Goal: Task Accomplishment & Management: Manage account settings

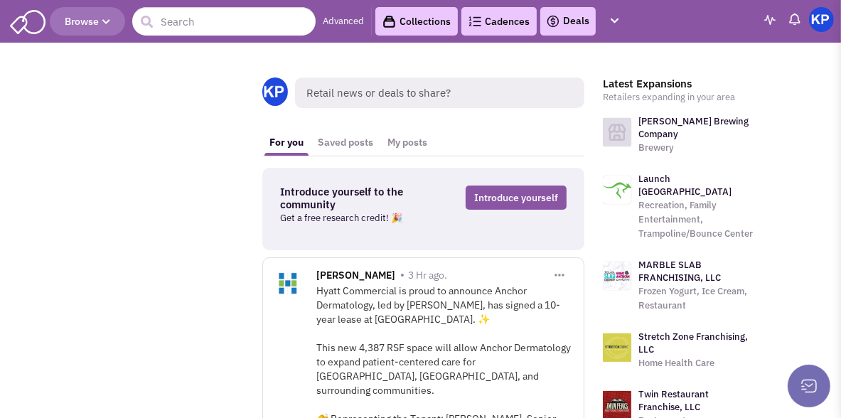
click at [576, 22] on link "Deals" at bounding box center [568, 21] width 44 height 17
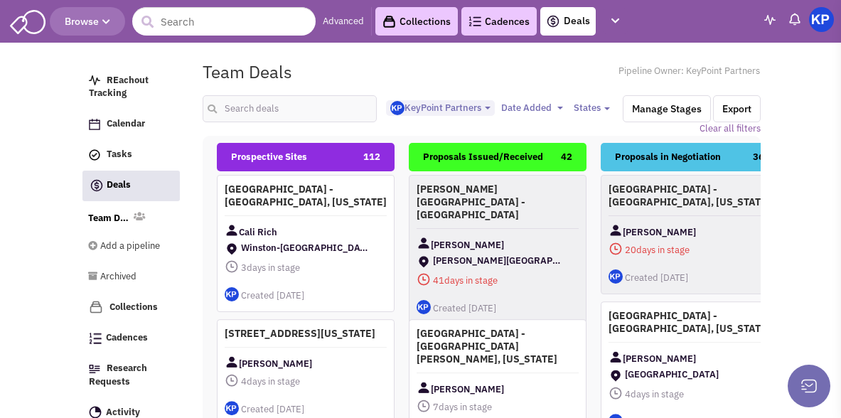
select select "1900"
select select
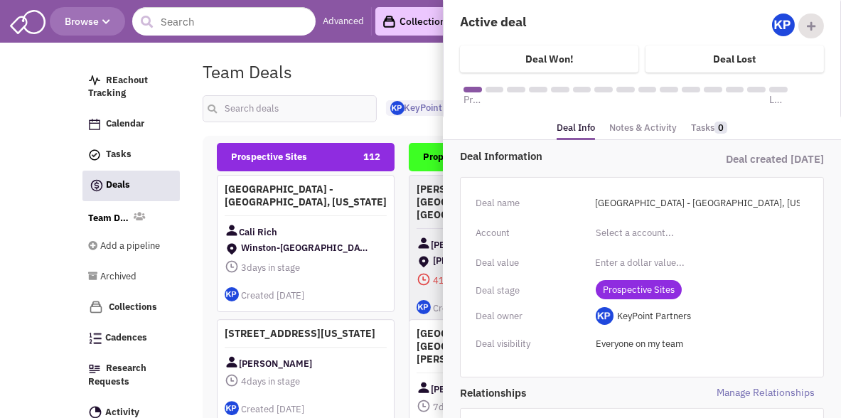
click at [627, 126] on link "Notes & Activity" at bounding box center [643, 128] width 68 height 21
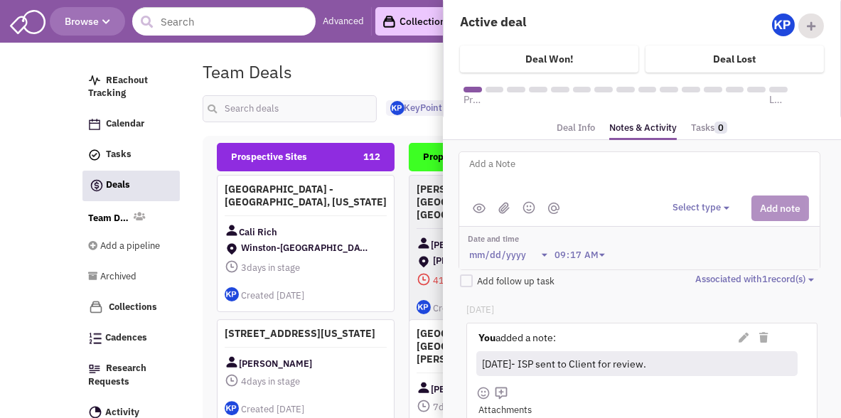
click at [392, 73] on div "Team Deals Pipeline Owner: KeyPoint Partners" at bounding box center [481, 71] width 576 height 33
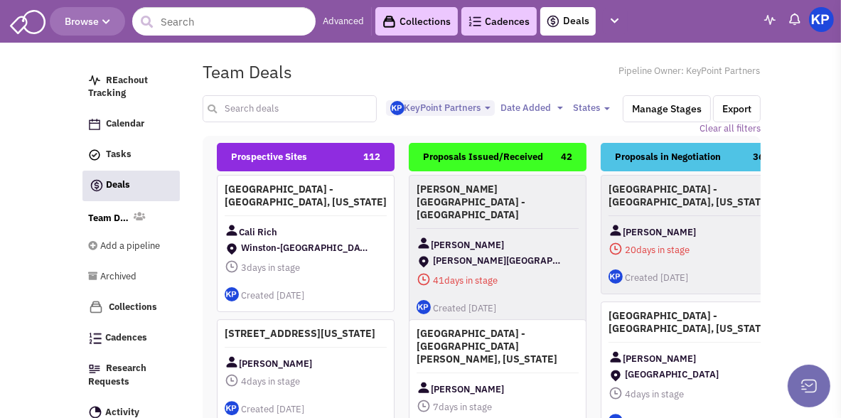
click at [284, 107] on input "text" at bounding box center [289, 108] width 173 height 27
type input "greeley"
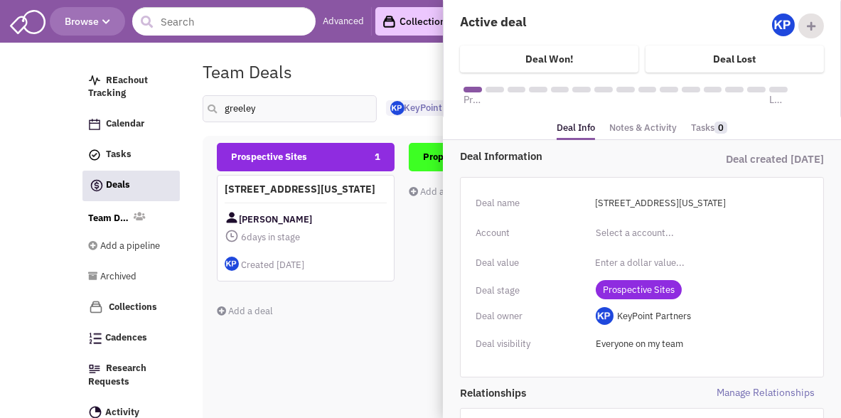
click at [623, 295] on span "Prospective Sites" at bounding box center [639, 289] width 86 height 19
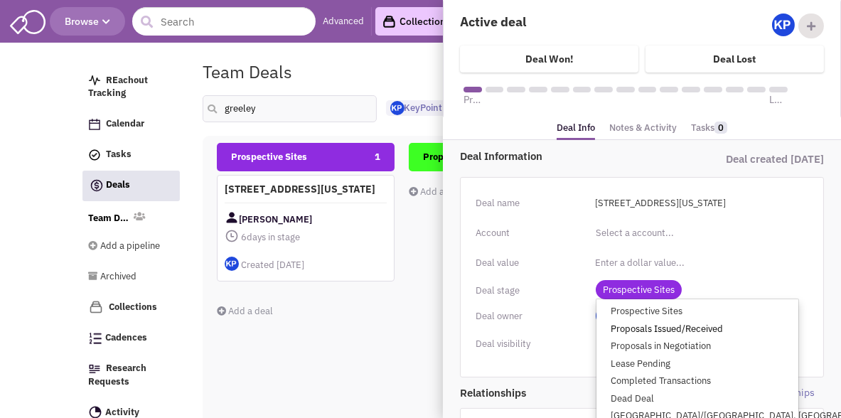
click at [633, 323] on link "Proposals Issued/Received" at bounding box center [697, 329] width 202 height 18
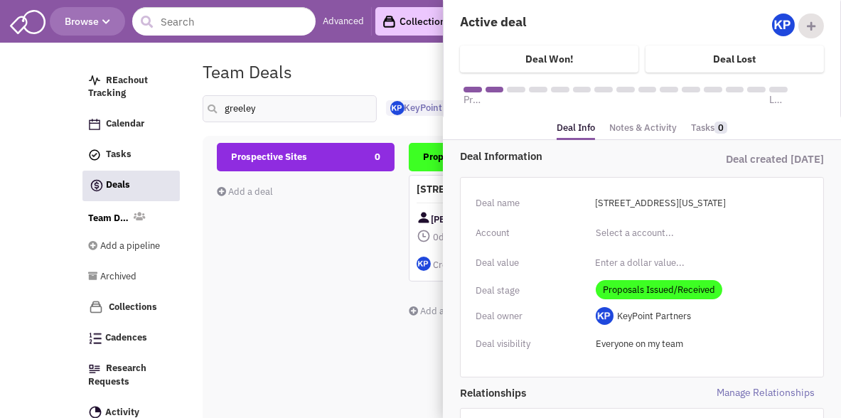
click at [640, 126] on link "Notes & Activity" at bounding box center [643, 128] width 68 height 21
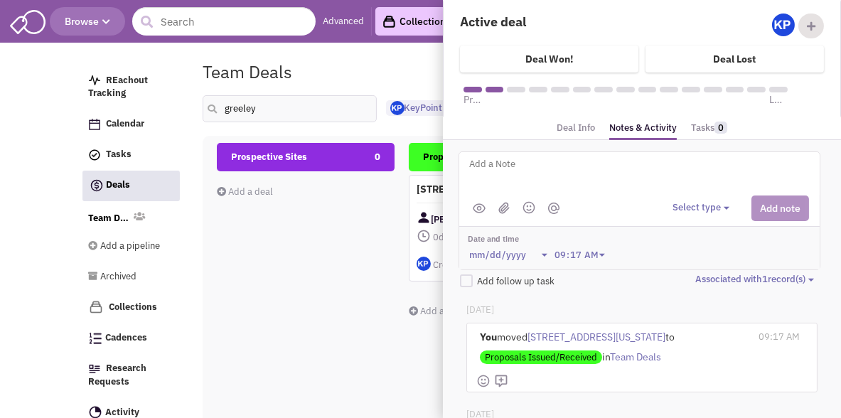
click at [616, 172] on textarea at bounding box center [644, 175] width 352 height 39
type textarea "[DATE]- Proposal issued."
click at [705, 205] on button "Select type" at bounding box center [702, 208] width 61 height 14
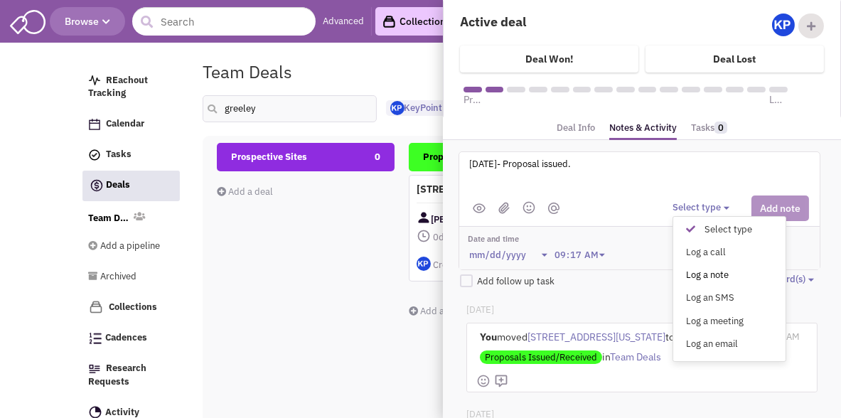
click at [705, 272] on div "Log a note" at bounding box center [694, 276] width 35 height 14
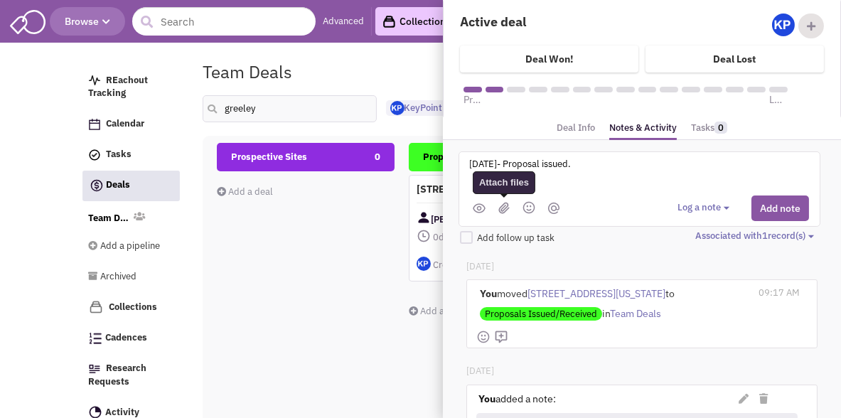
click at [499, 210] on img at bounding box center [503, 208] width 11 height 12
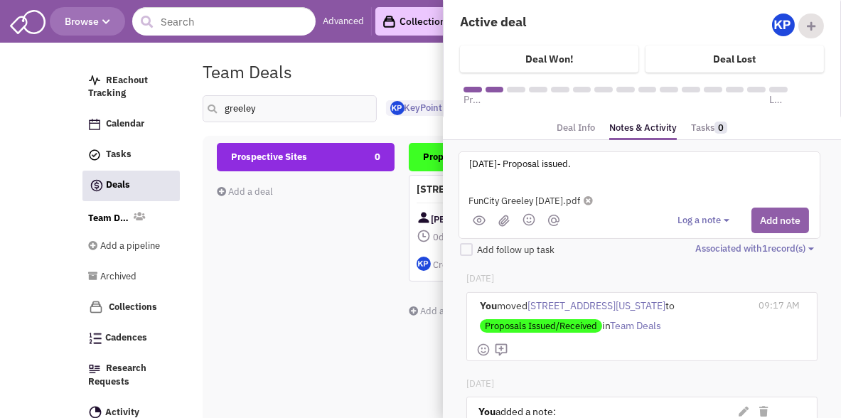
click at [775, 222] on button "Add note" at bounding box center [780, 221] width 58 height 26
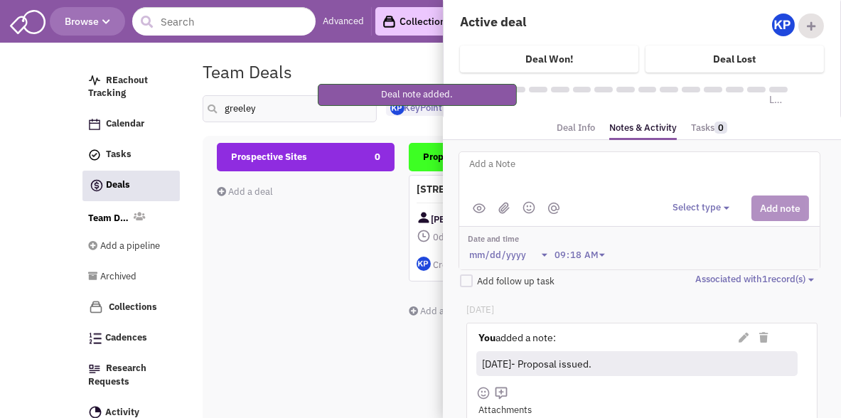
click at [388, 62] on div "Team Deals Pipeline Owner: KeyPoint Partners" at bounding box center [481, 71] width 576 height 33
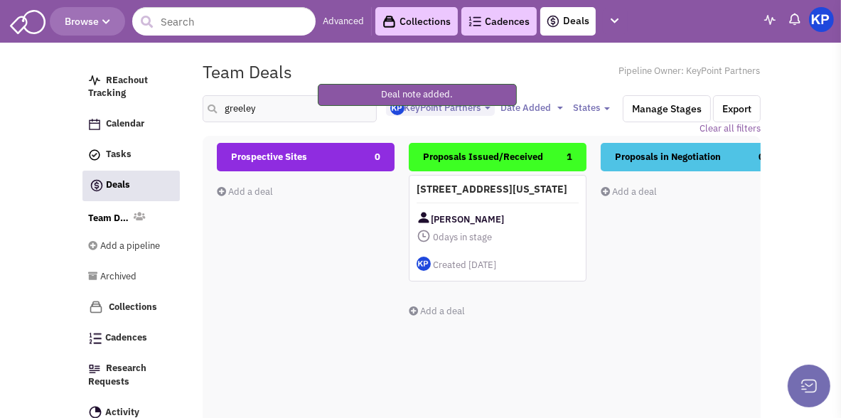
click at [814, 24] on img at bounding box center [821, 19] width 25 height 25
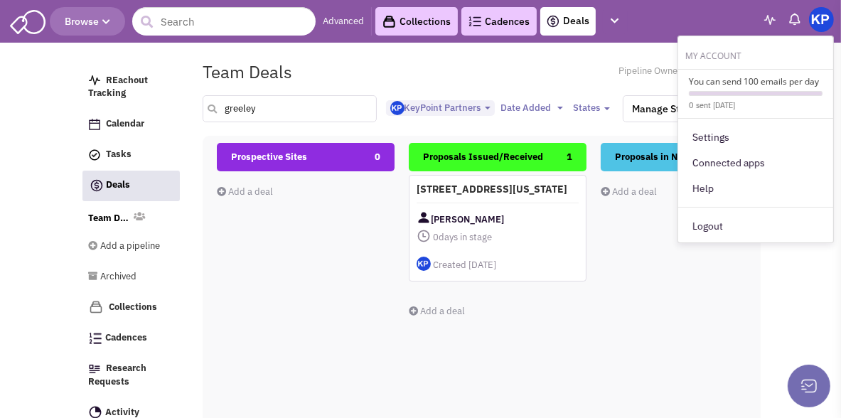
click at [238, 107] on input "greeley" at bounding box center [289, 108] width 173 height 27
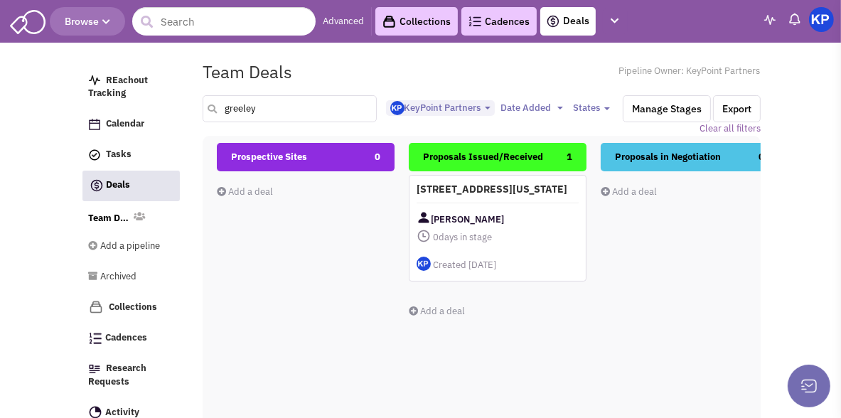
click at [238, 107] on input "greeley" at bounding box center [289, 108] width 173 height 27
type input "little rock"
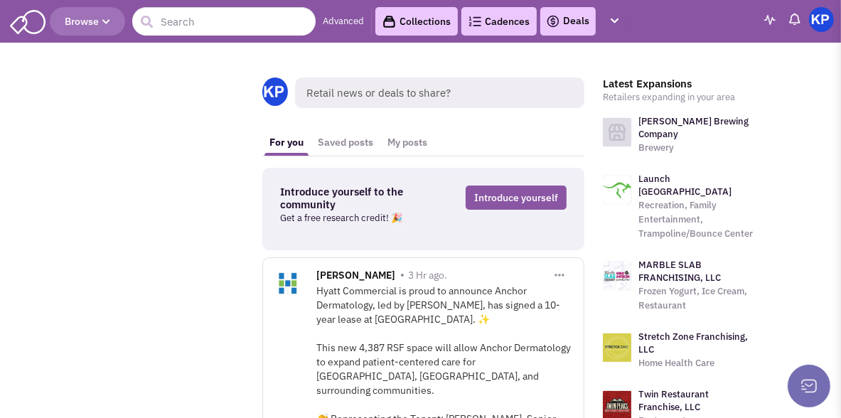
click at [563, 14] on link "Deals" at bounding box center [568, 21] width 44 height 17
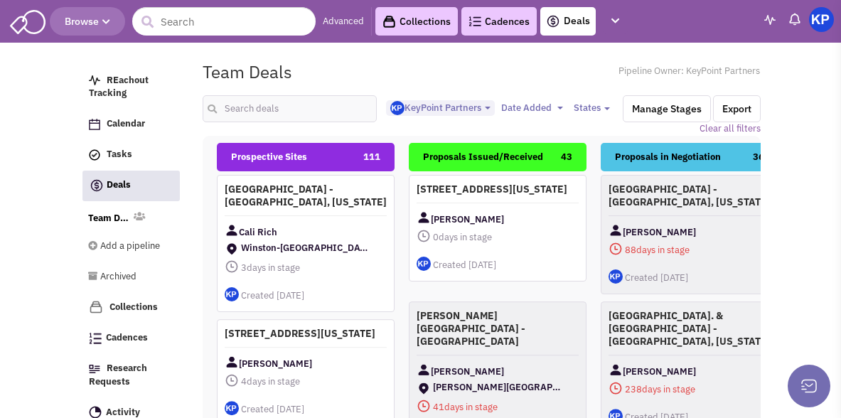
select select "1900"
select select
click at [327, 109] on input "text" at bounding box center [289, 108] width 173 height 27
type input "little rock"
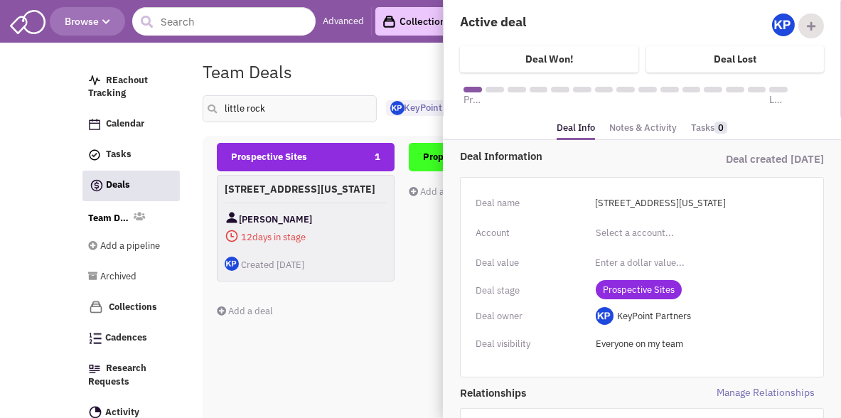
click at [619, 289] on span "Prospective Sites" at bounding box center [639, 289] width 86 height 19
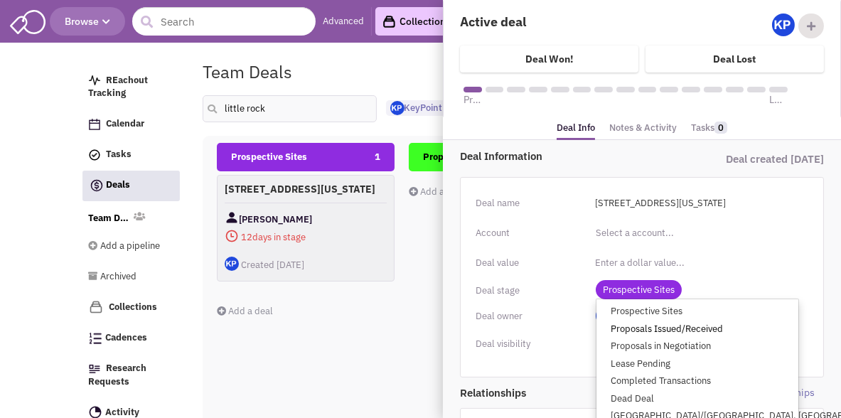
click at [639, 330] on link "Proposals Issued/Received" at bounding box center [697, 329] width 202 height 18
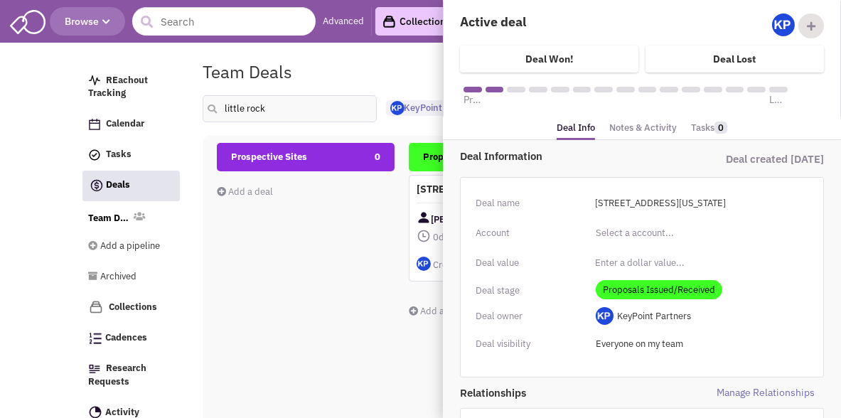
click at [628, 130] on link "Notes & Activity" at bounding box center [643, 128] width 68 height 21
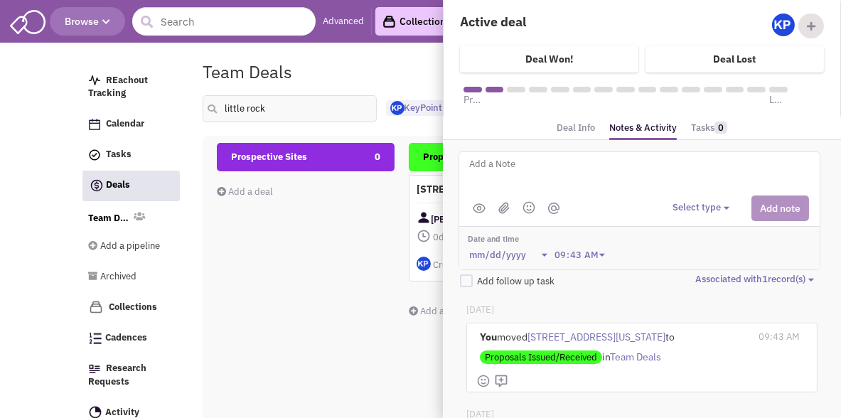
click at [593, 167] on textarea at bounding box center [644, 175] width 352 height 39
type textarea "[DATE]- Proposal issued."
click at [687, 201] on button "Select type" at bounding box center [702, 208] width 61 height 14
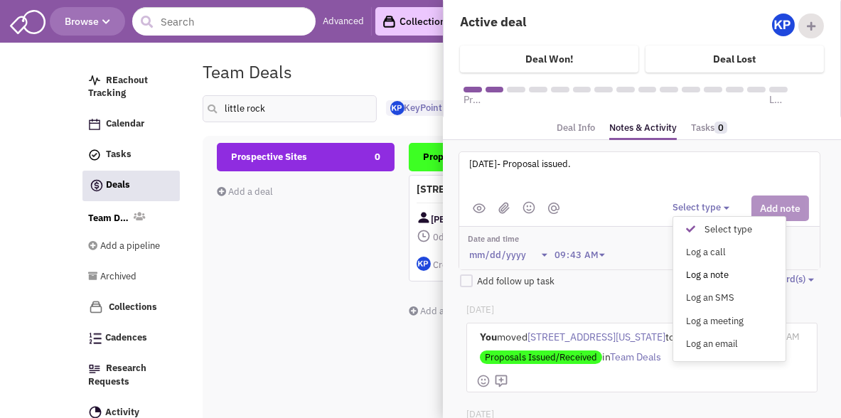
click at [711, 269] on div "Log a note" at bounding box center [694, 276] width 35 height 14
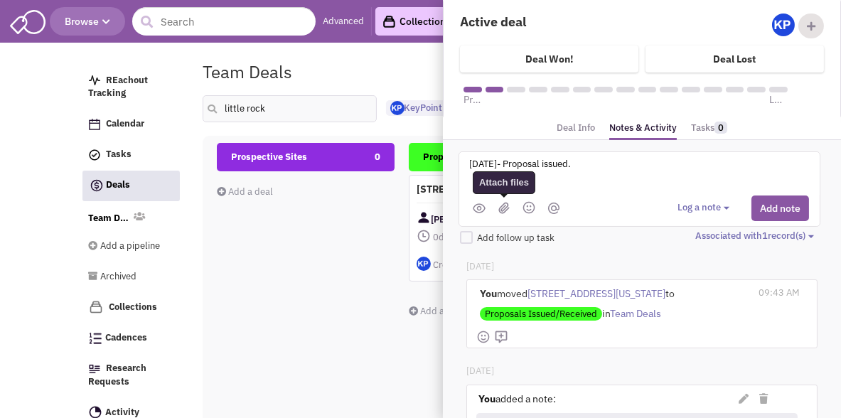
click at [503, 204] on img at bounding box center [503, 208] width 11 height 12
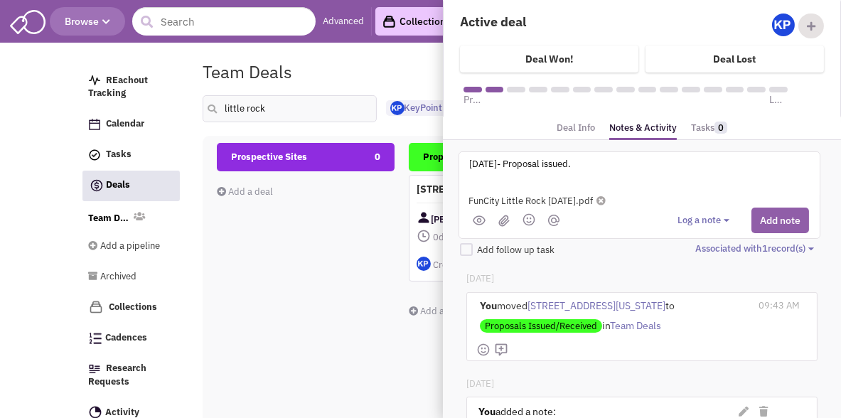
click at [768, 221] on button "Add note" at bounding box center [780, 221] width 58 height 26
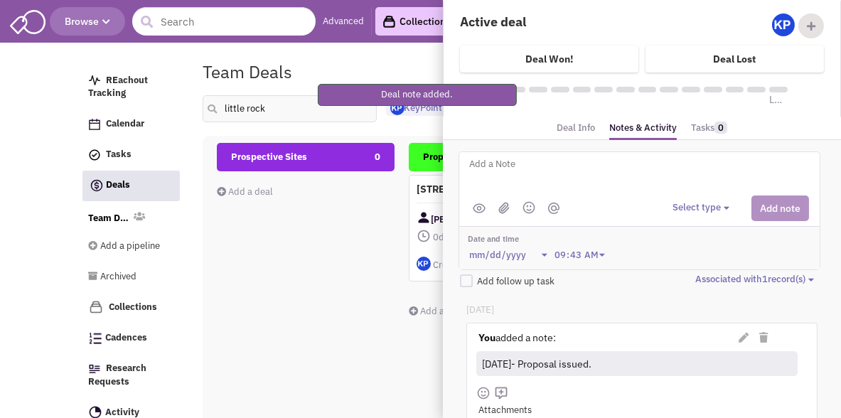
click at [418, 70] on div "Team Deals Pipeline Owner: KeyPoint Partners" at bounding box center [481, 71] width 576 height 33
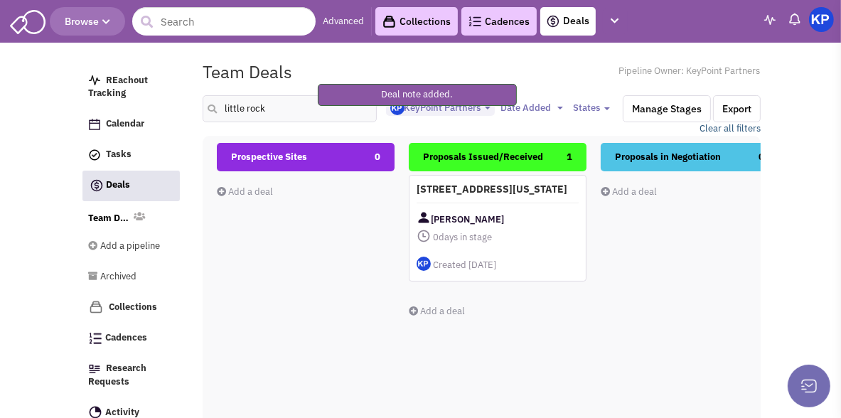
click at [738, 130] on link "Clear all filters" at bounding box center [729, 129] width 61 height 14
select select
